Goal: Task Accomplishment & Management: Use online tool/utility

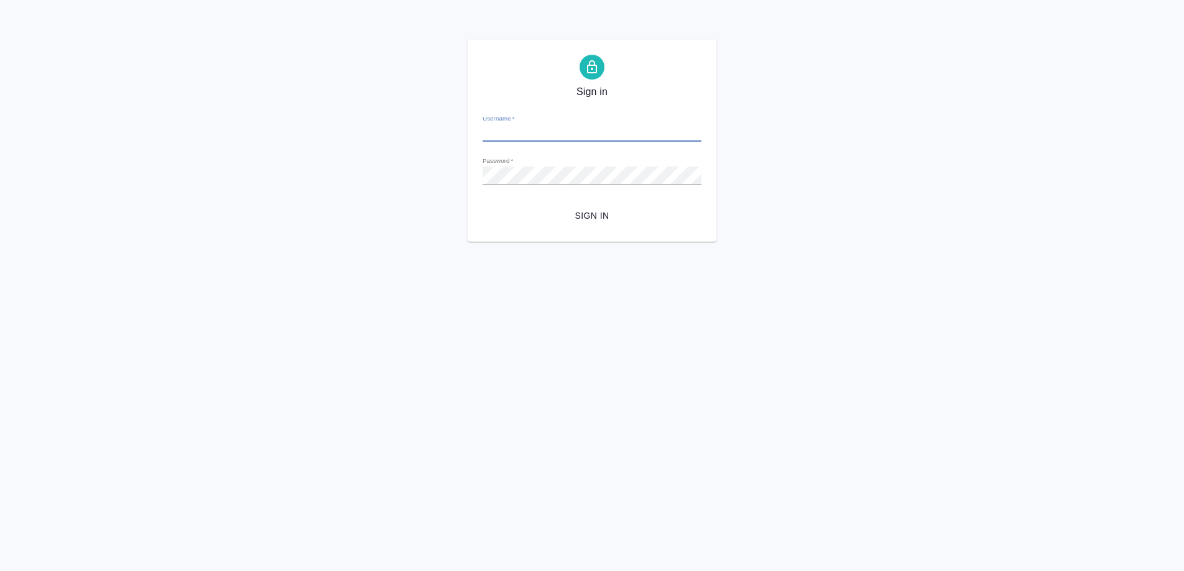
type input "[EMAIL_ADDRESS][DOMAIN_NAME]"
click at [591, 215] on span "Sign in" at bounding box center [591, 216] width 199 height 16
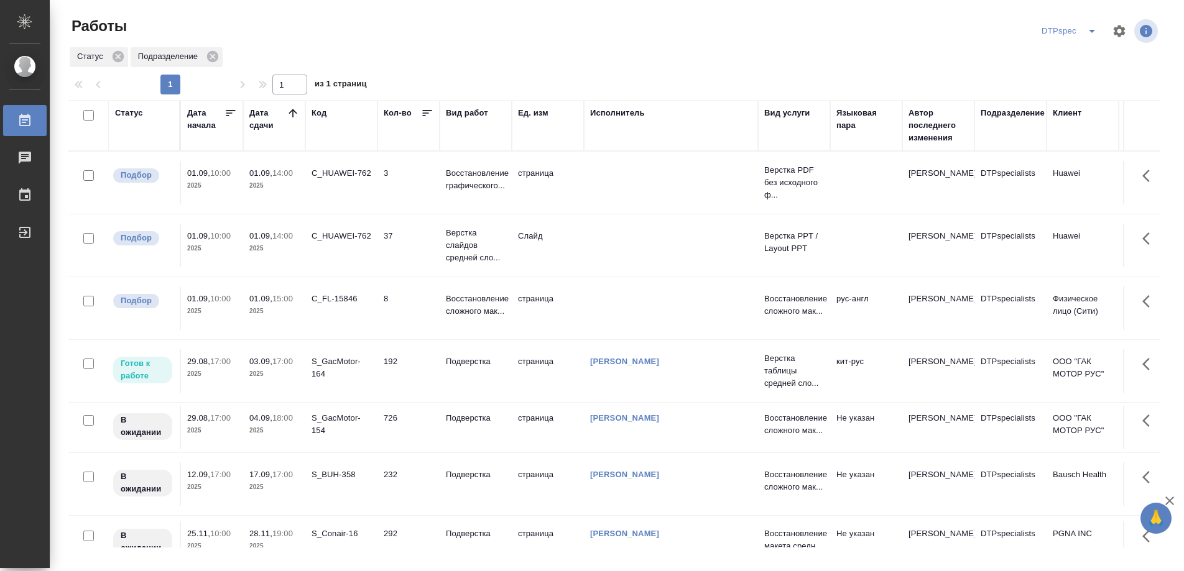
scroll to position [40, 0]
